Goal: Find specific page/section: Find specific page/section

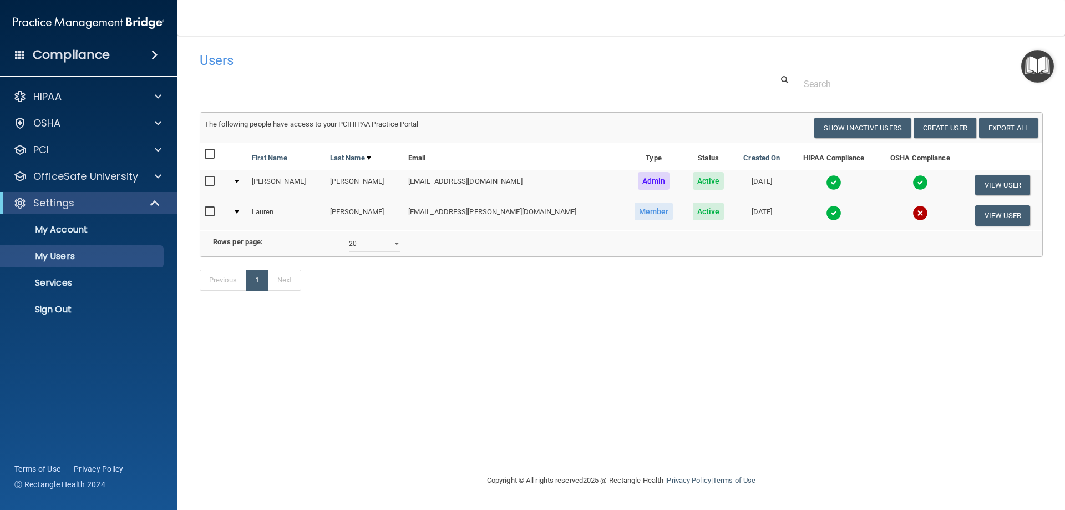
select select "20"
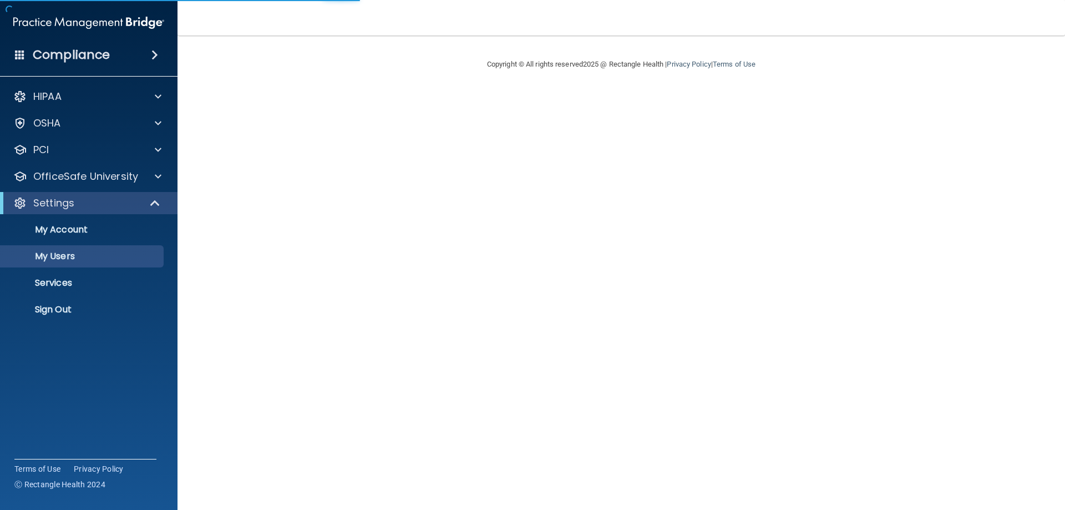
select select "20"
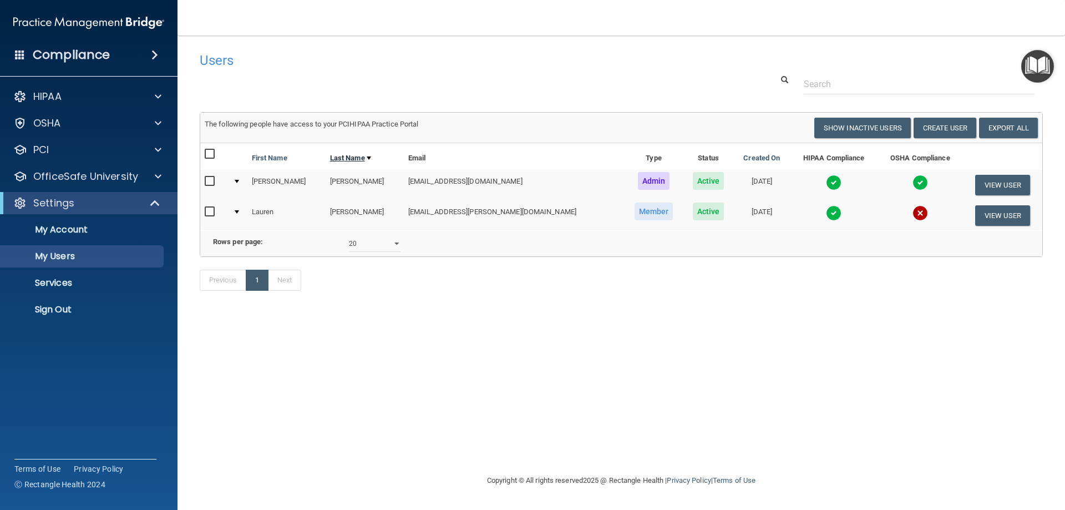
click at [340, 161] on link "Last Name" at bounding box center [350, 157] width 41 height 13
click at [343, 156] on link "Last Name" at bounding box center [350, 157] width 41 height 13
select select "20"
click at [148, 260] on p "My Users" at bounding box center [82, 256] width 151 height 11
select select "20"
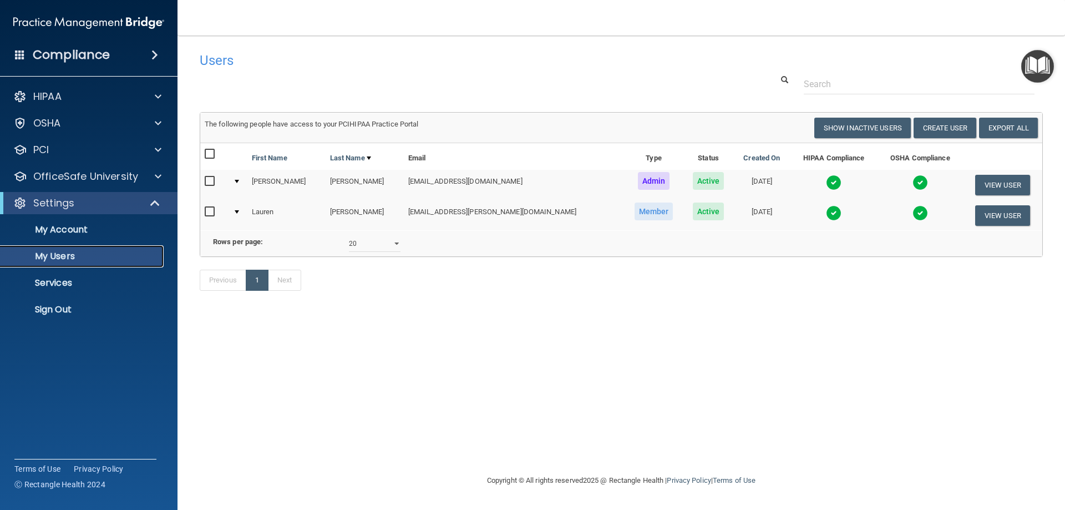
scroll to position [0, 4]
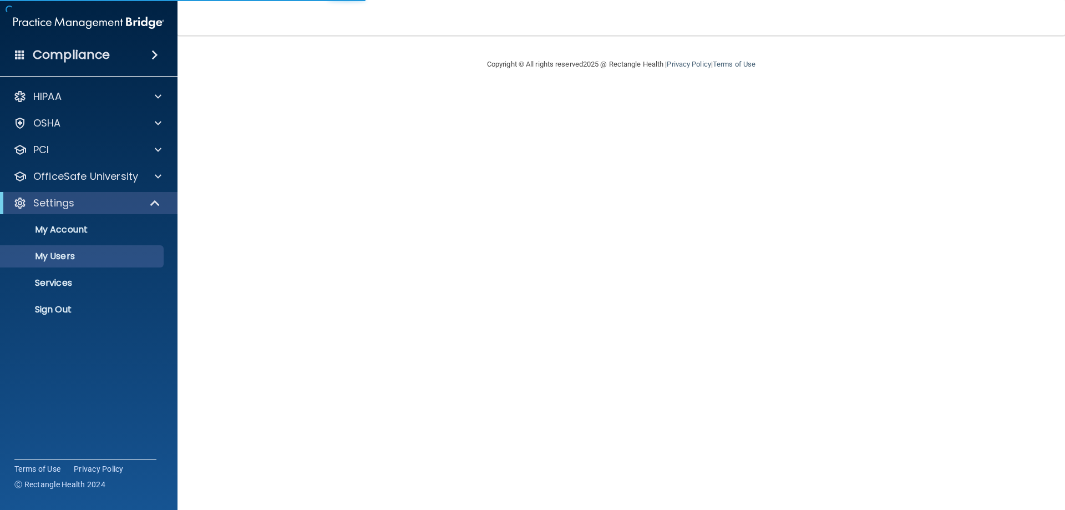
select select "20"
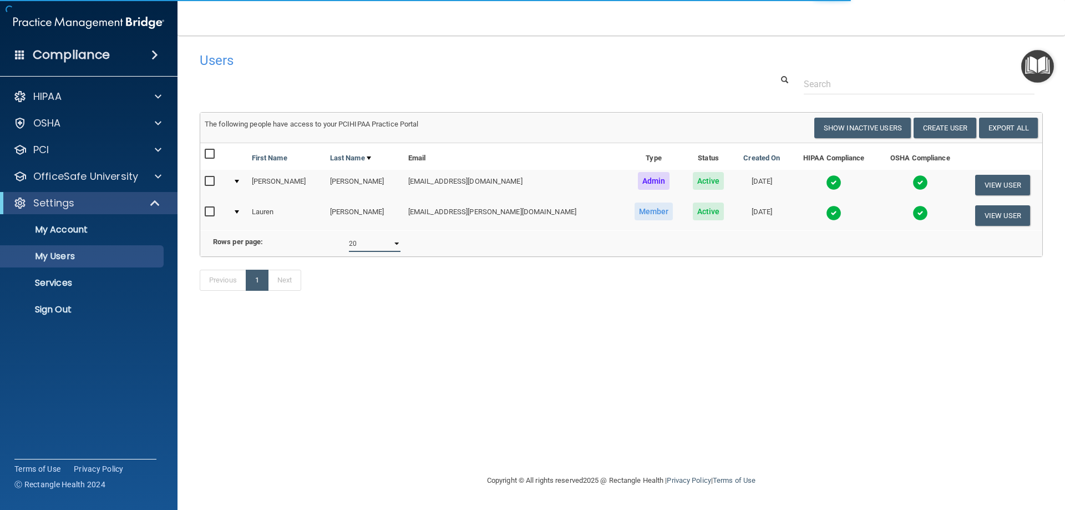
click at [388, 251] on select "10 20 30 40 all" at bounding box center [375, 243] width 52 height 17
click at [389, 252] on select "10 20 30 40 all" at bounding box center [375, 243] width 52 height 17
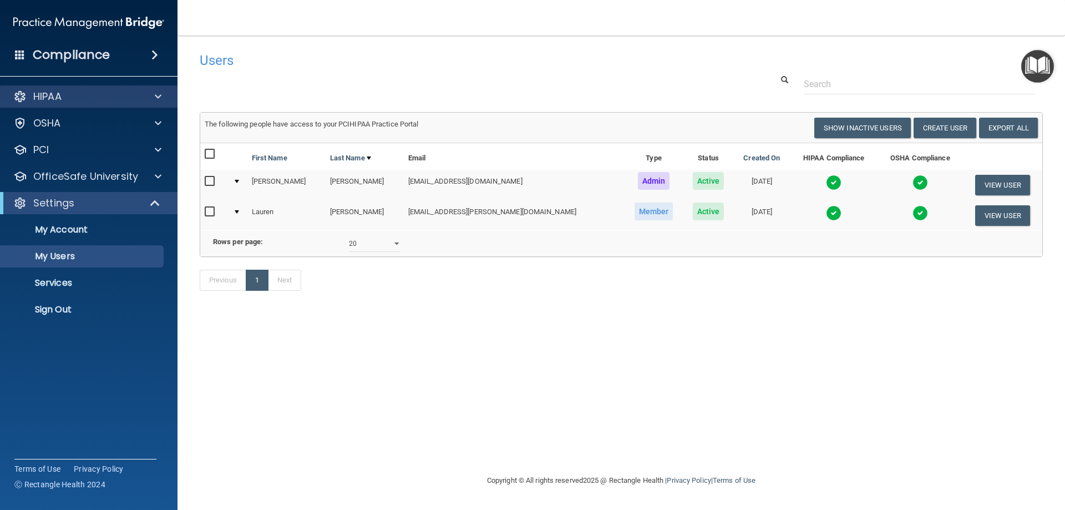
click at [125, 106] on div "HIPAA" at bounding box center [89, 96] width 178 height 22
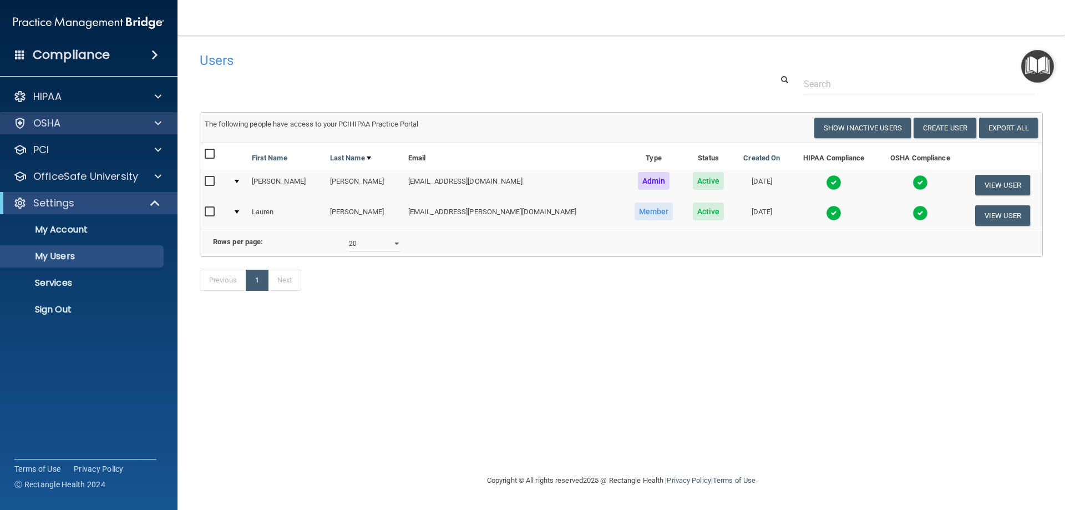
click at [124, 114] on div "OSHA" at bounding box center [89, 123] width 178 height 22
click at [156, 125] on span at bounding box center [158, 122] width 7 height 13
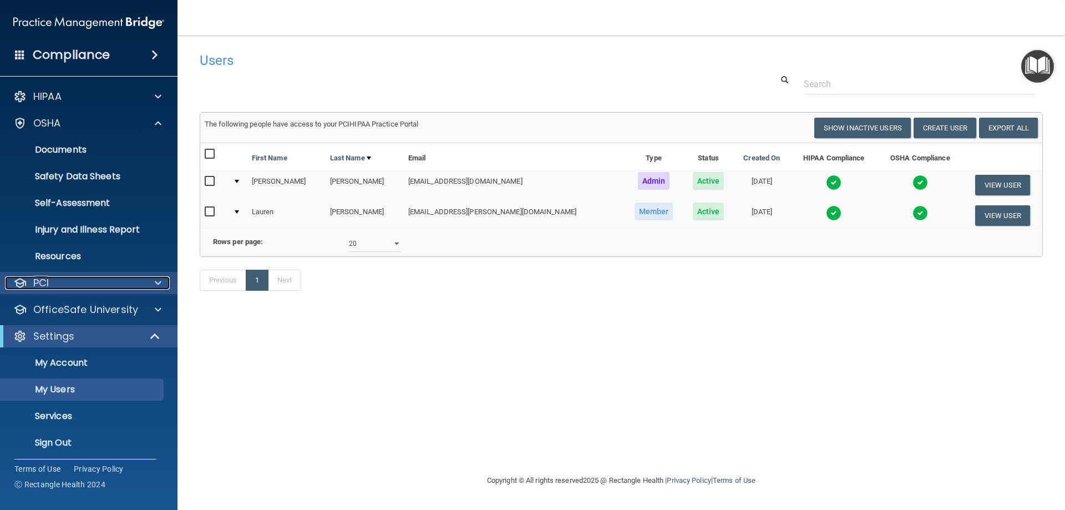
click at [114, 280] on div "PCI" at bounding box center [74, 282] width 138 height 13
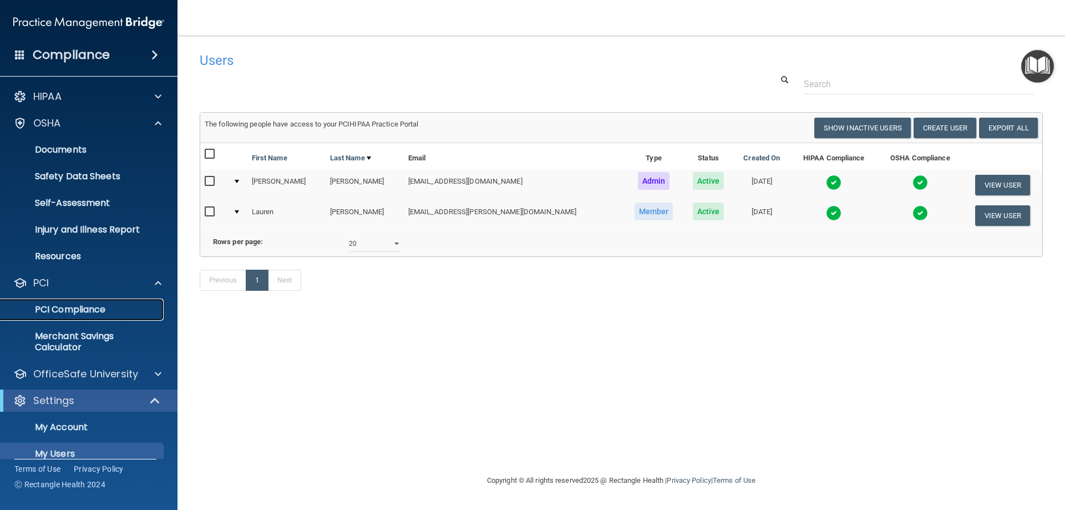
click at [91, 311] on p "PCI Compliance" at bounding box center [82, 309] width 151 height 11
click at [84, 227] on p "Injury and Illness Report" at bounding box center [82, 229] width 151 height 11
